Goal: Task Accomplishment & Management: Use online tool/utility

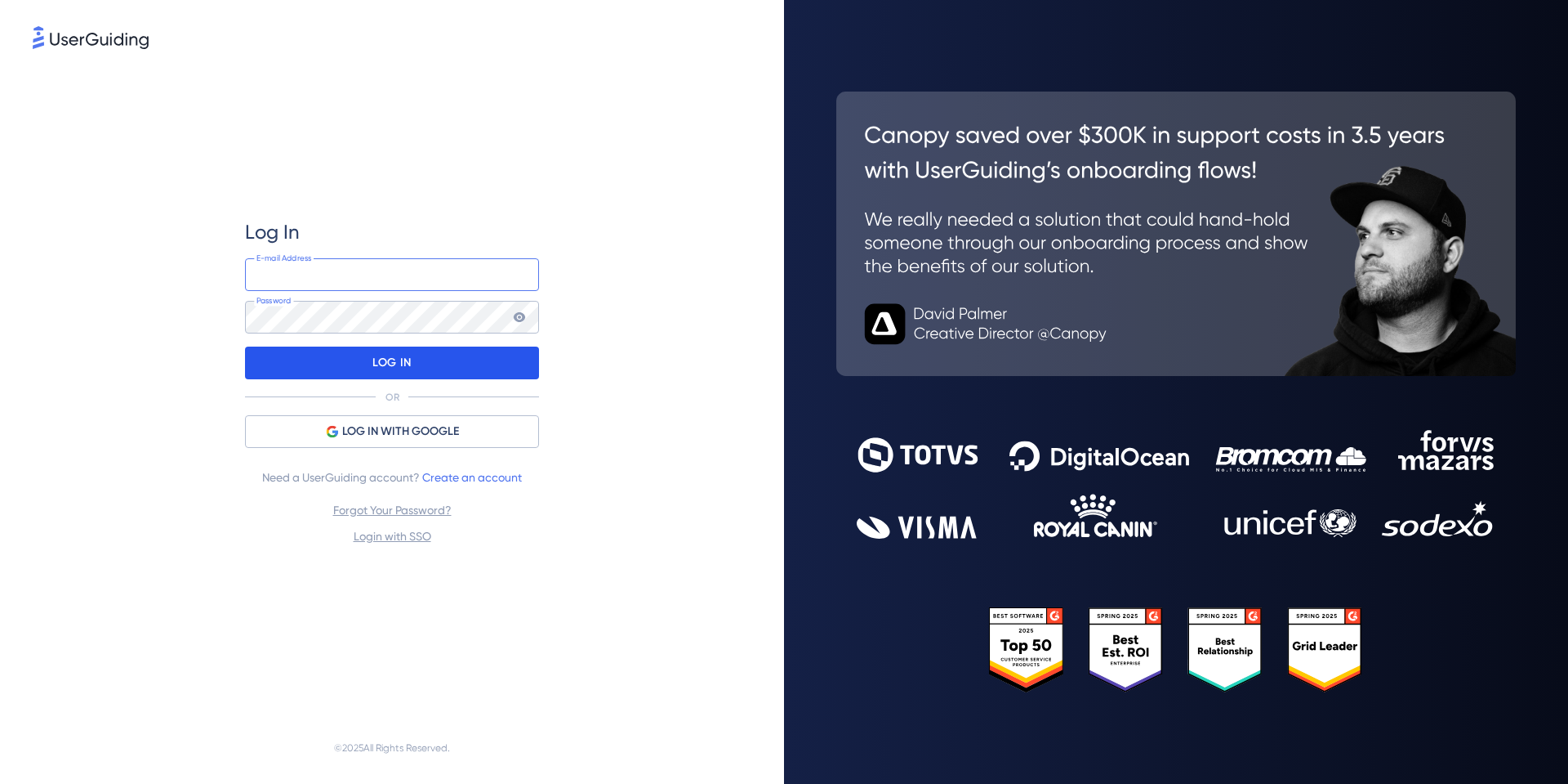
type input "[PERSON_NAME][EMAIL_ADDRESS][DOMAIN_NAME]"
click at [343, 365] on div "LOG IN" at bounding box center [391, 363] width 294 height 33
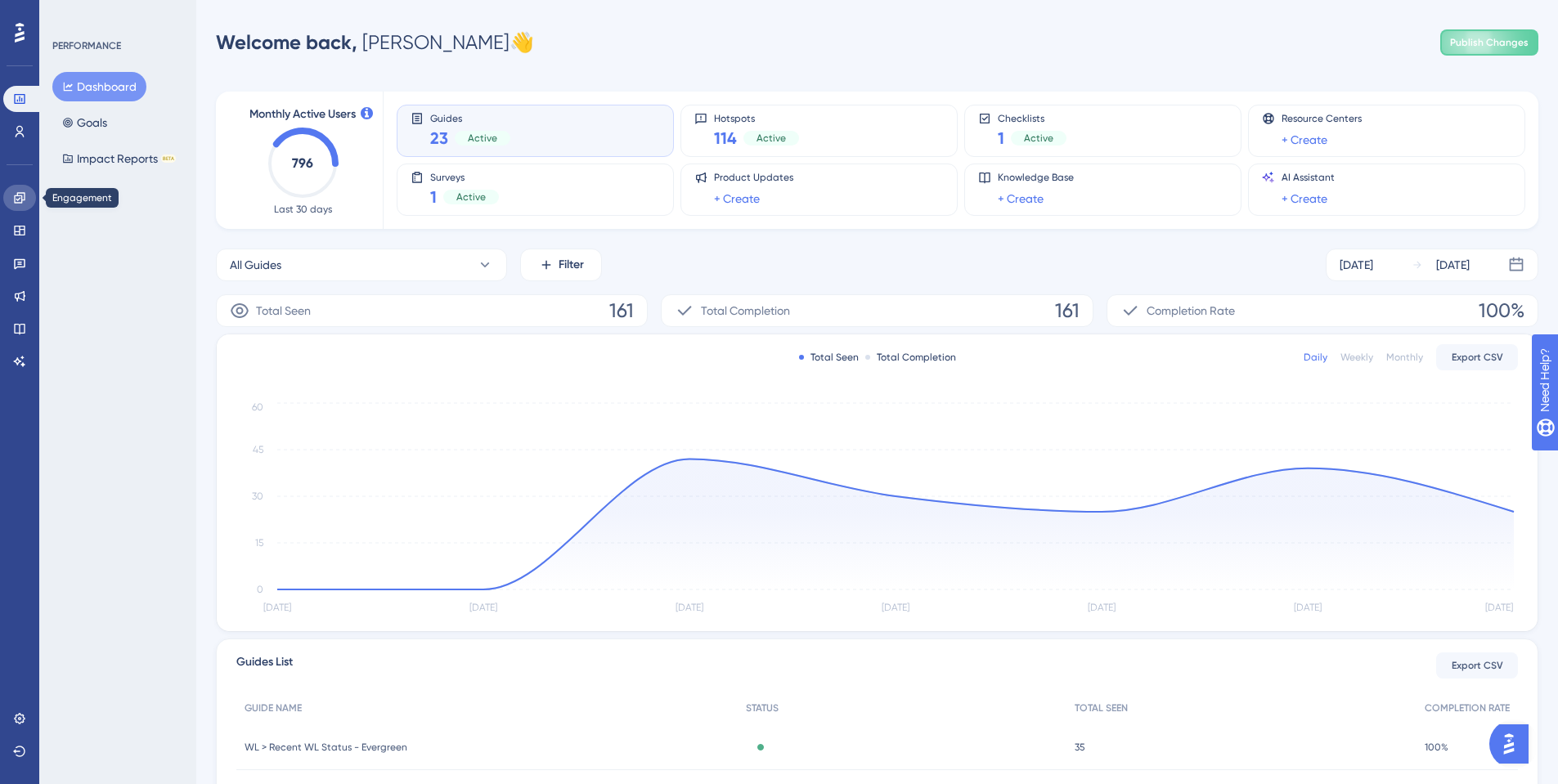
click at [16, 200] on icon at bounding box center [19, 197] width 11 height 11
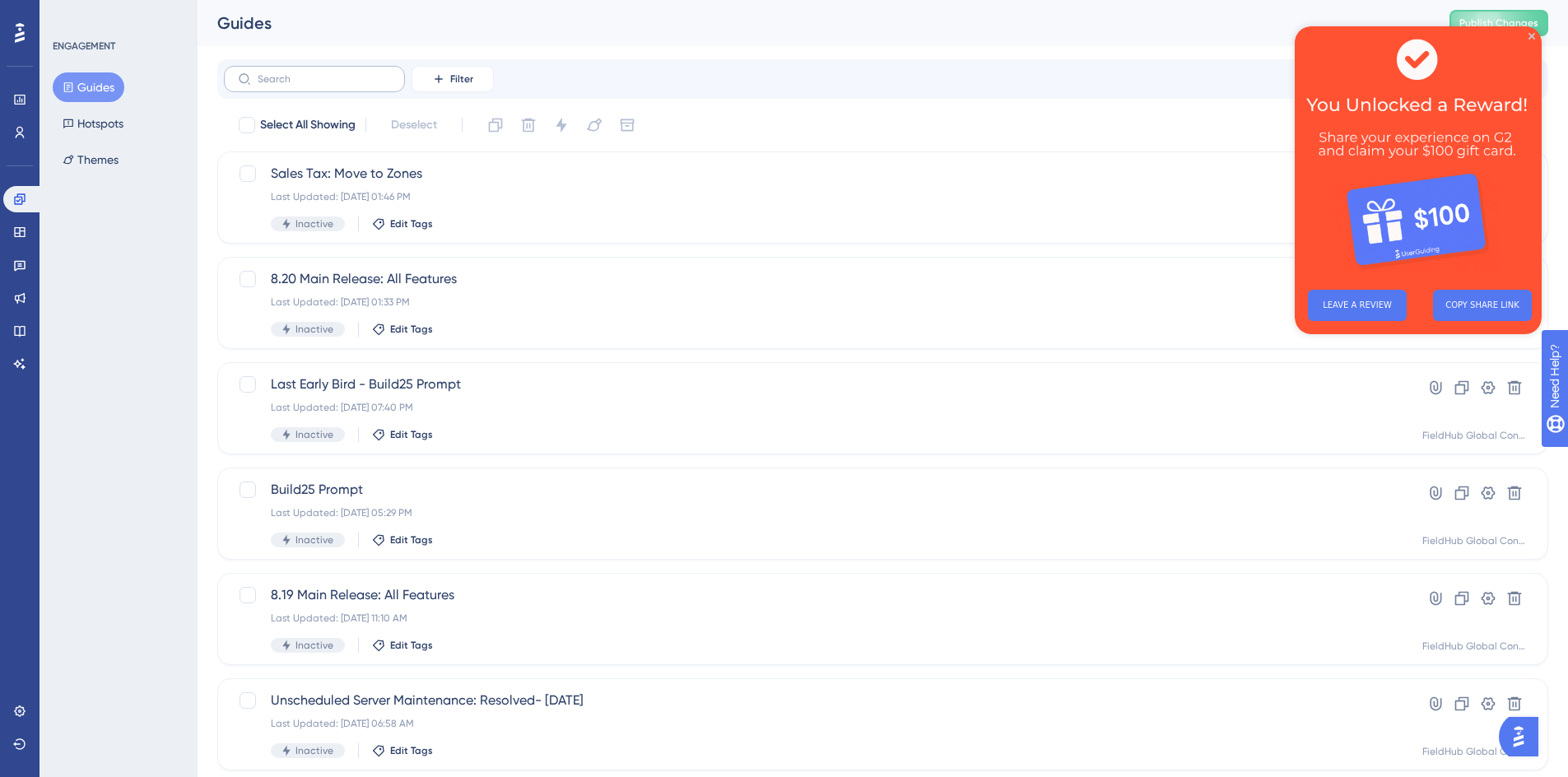
click at [306, 70] on label at bounding box center [314, 78] width 181 height 26
click at [306, 73] on input "text" at bounding box center [324, 79] width 133 height 12
type input "close"
drag, startPoint x: 1531, startPoint y: 36, endPoint x: 2742, endPoint y: 124, distance: 1214.2
click at [1531, 36] on icon "Close Preview" at bounding box center [1531, 36] width 7 height 7
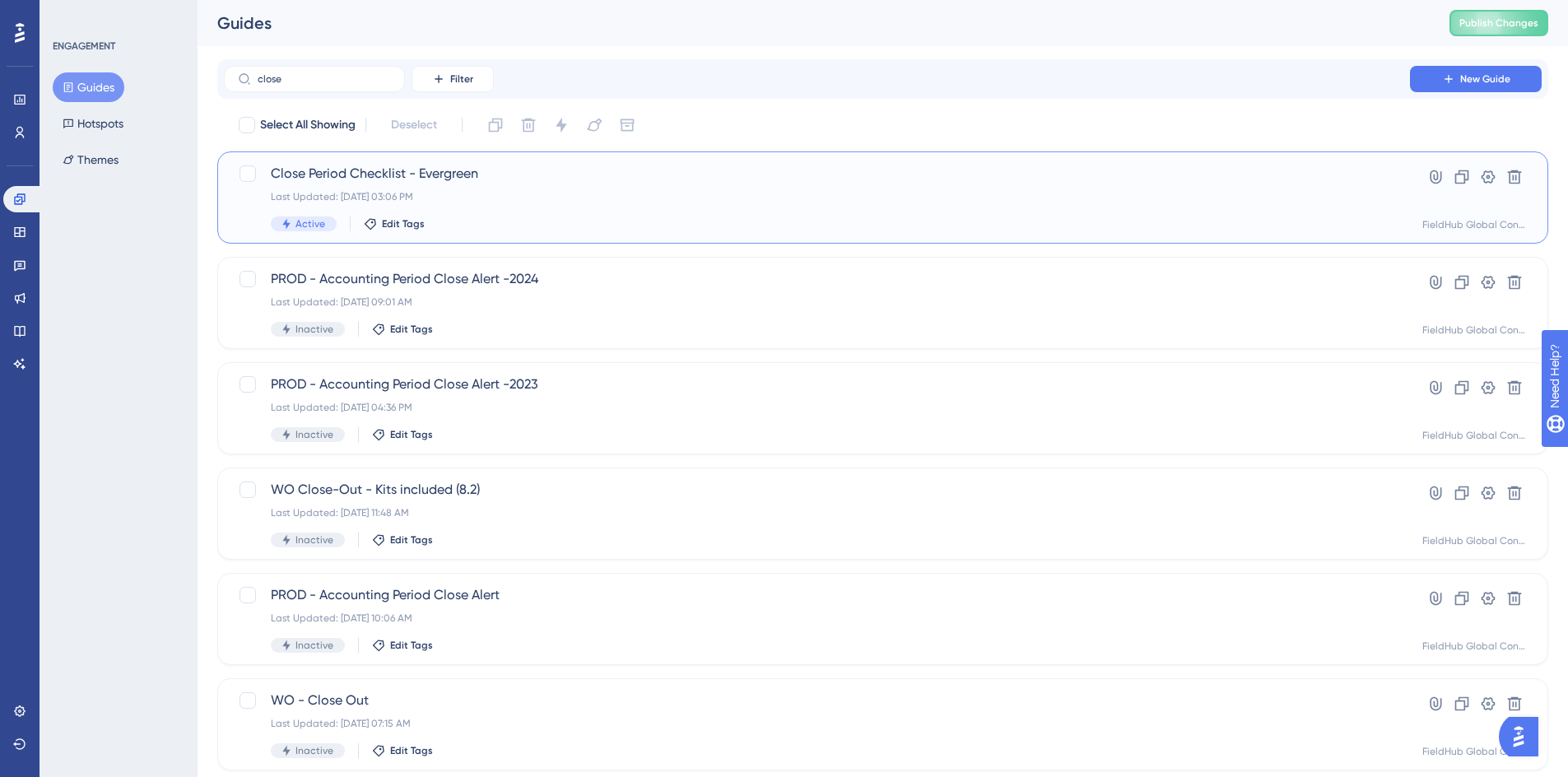
click at [1206, 172] on span "Close Period Checklist - Evergreen" at bounding box center [816, 174] width 1092 height 19
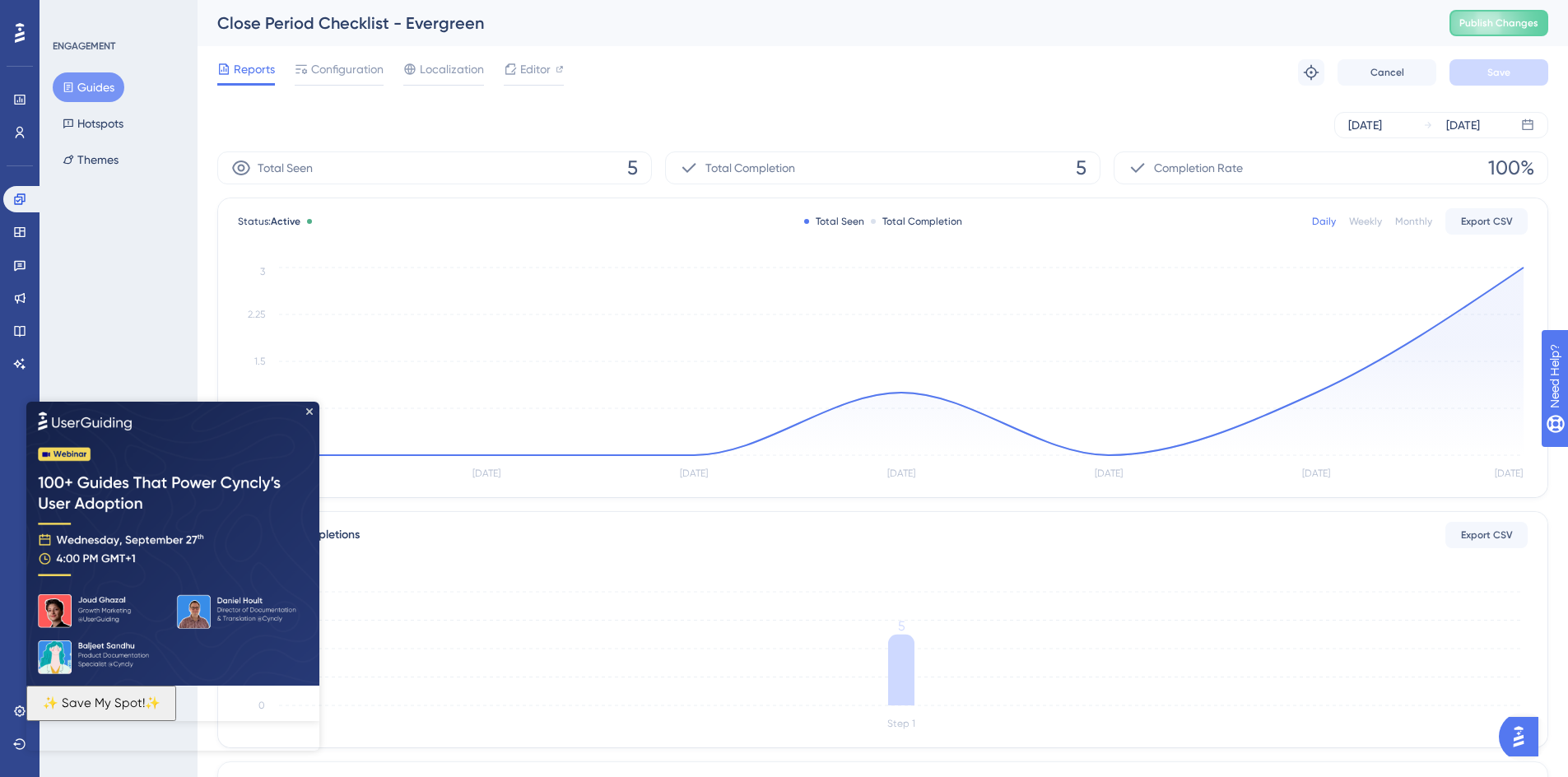
click at [304, 409] on img at bounding box center [173, 543] width 293 height 284
click at [312, 414] on icon "Close Preview" at bounding box center [309, 411] width 7 height 7
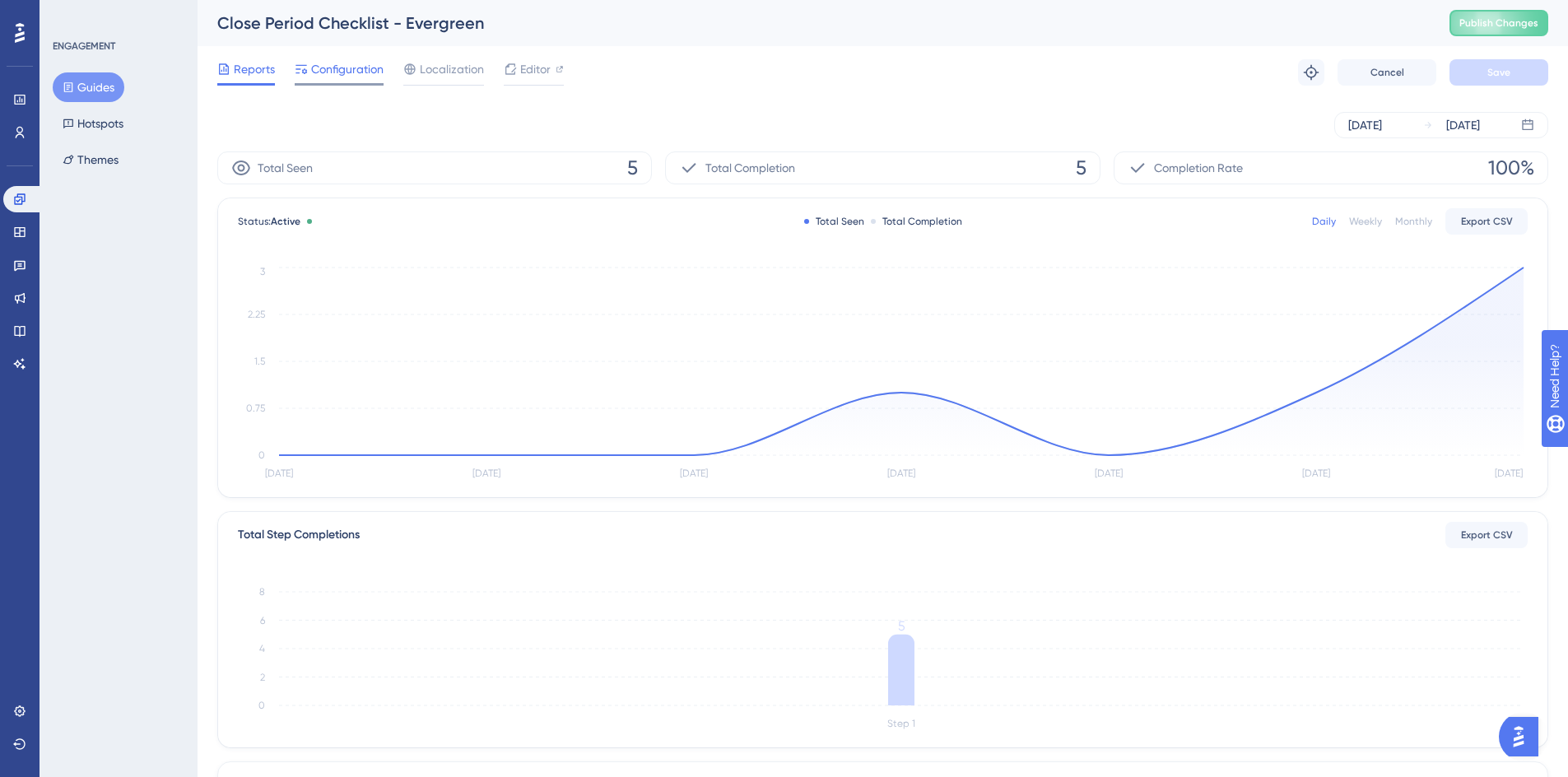
click at [337, 69] on span "Configuration" at bounding box center [347, 68] width 72 height 19
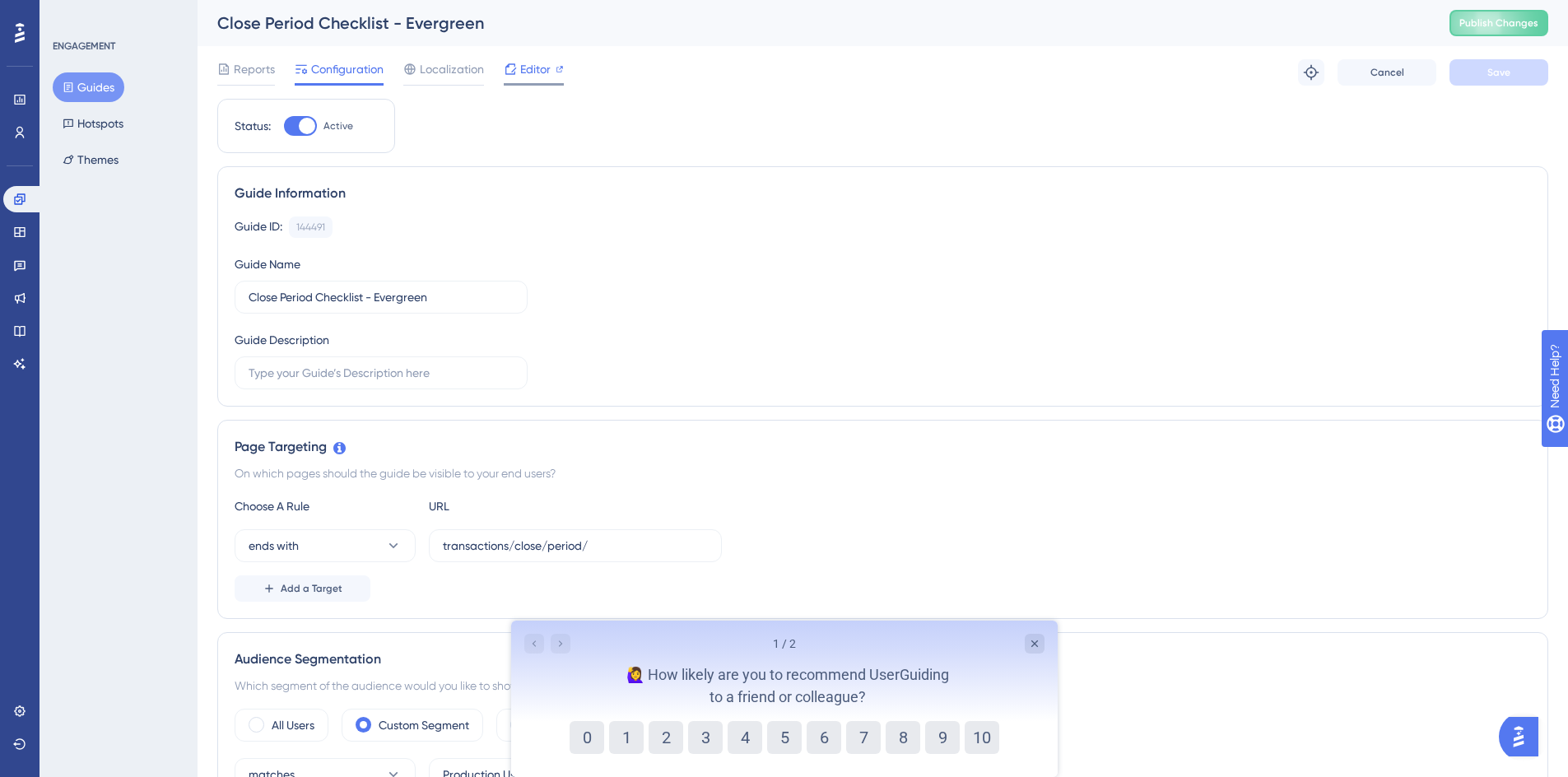
click at [541, 73] on span "Editor" at bounding box center [536, 68] width 31 height 19
